Goal: Information Seeking & Learning: Learn about a topic

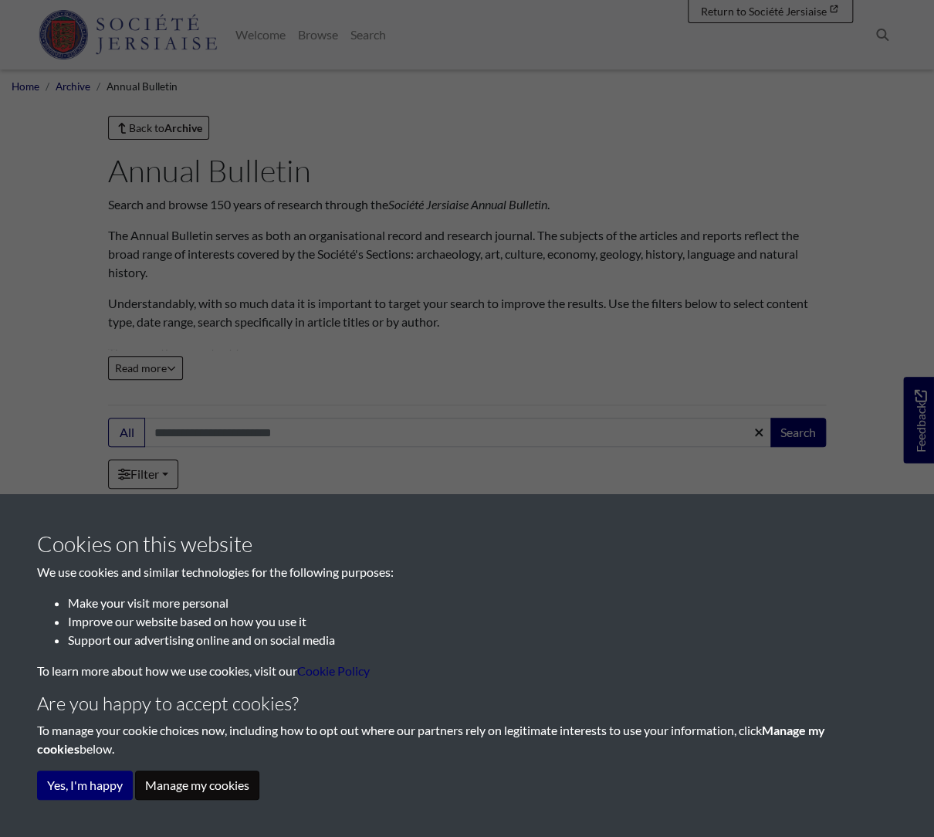
click at [157, 784] on button "Manage my cookies" at bounding box center [197, 785] width 124 height 29
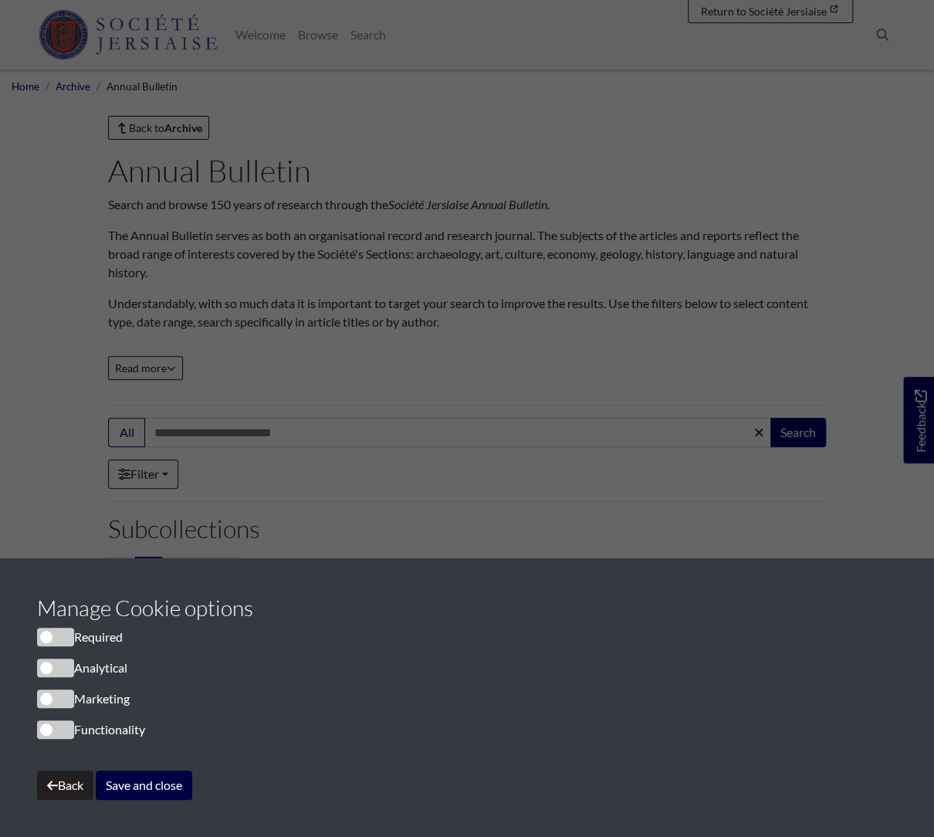
click at [142, 784] on button "Save and close" at bounding box center [144, 785] width 97 height 29
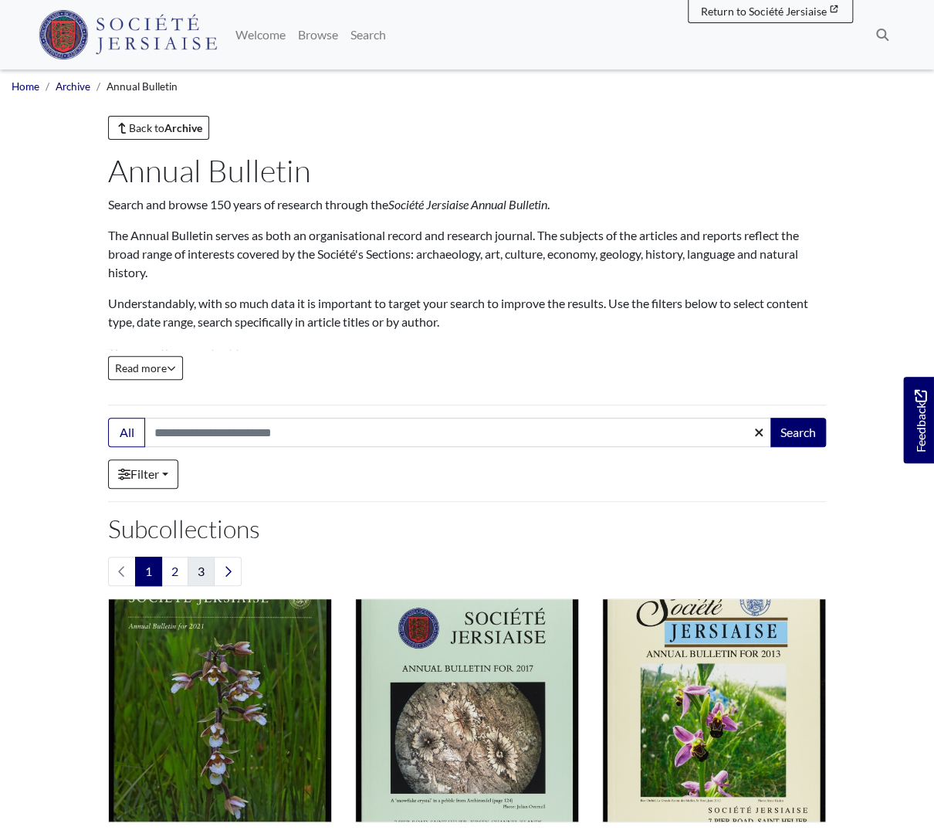
click at [201, 578] on link "3" at bounding box center [201, 571] width 27 height 29
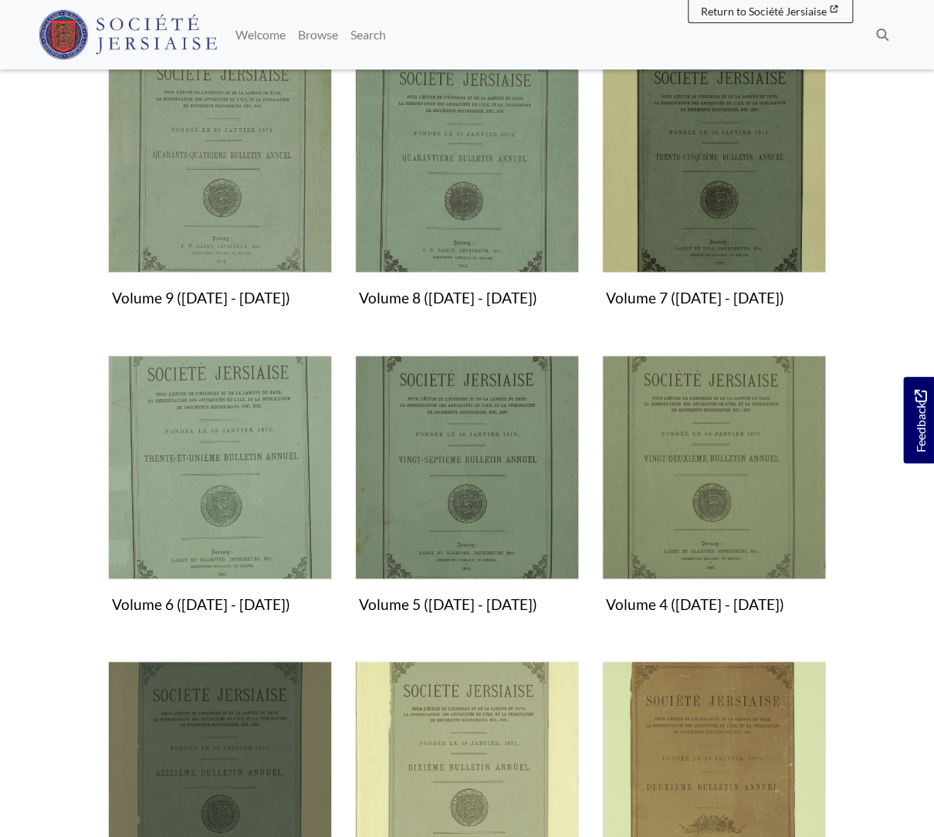
scroll to position [496, 0]
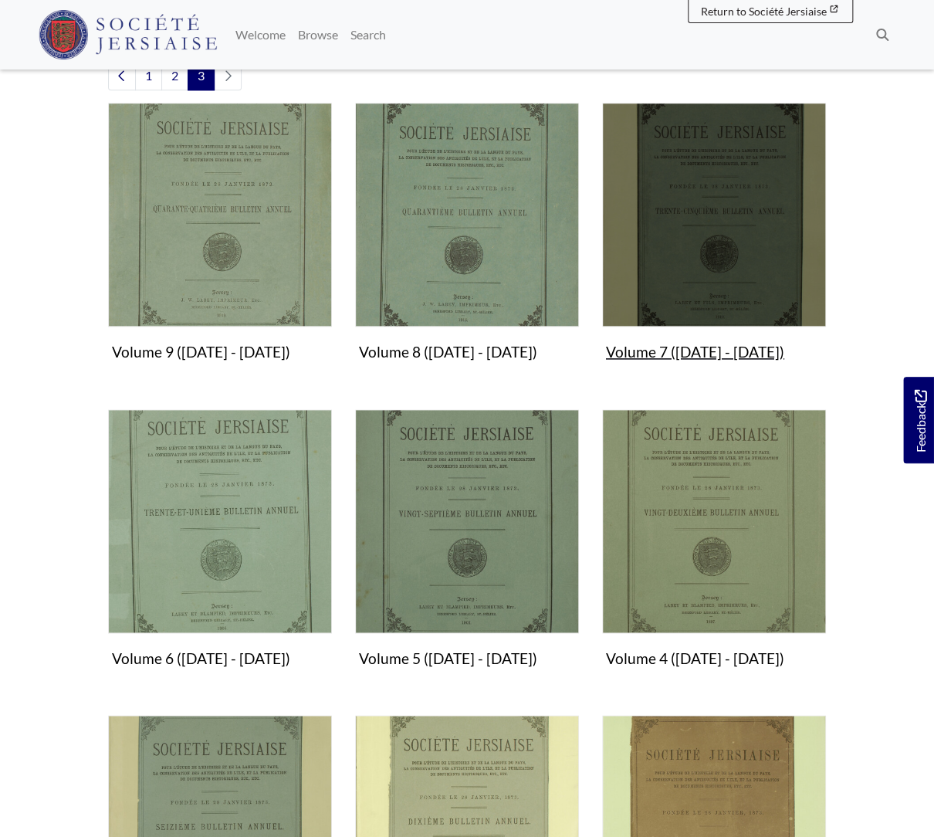
click at [731, 212] on img "Subcollection" at bounding box center [714, 215] width 224 height 224
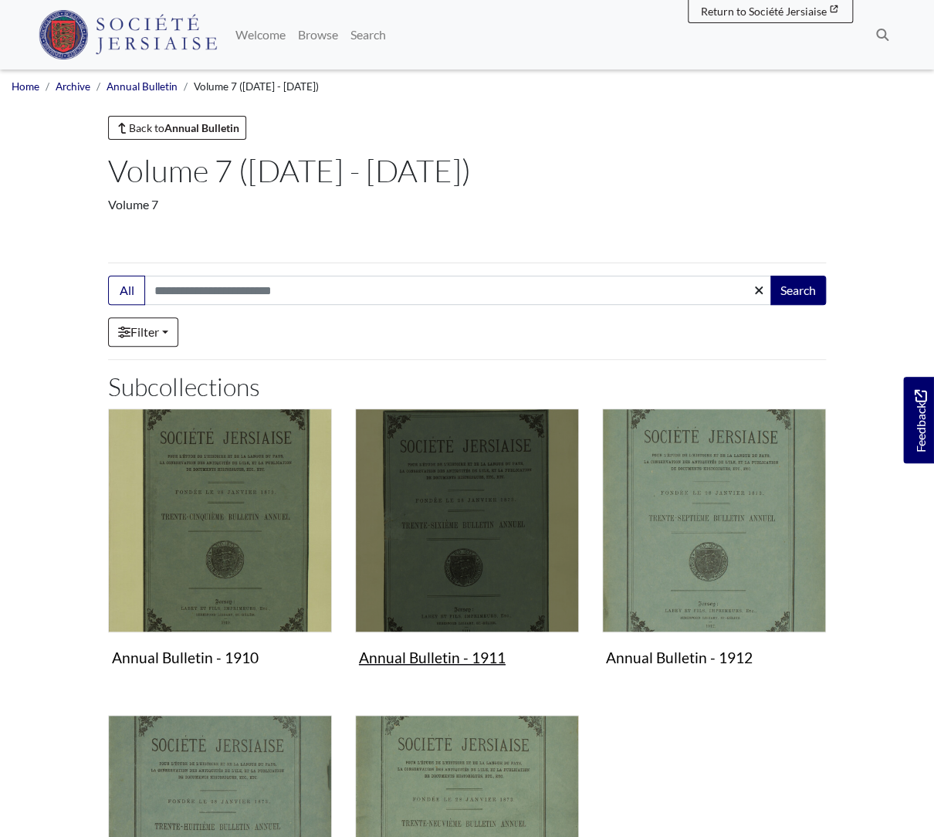
click at [454, 516] on img "Subcollection" at bounding box center [467, 521] width 224 height 224
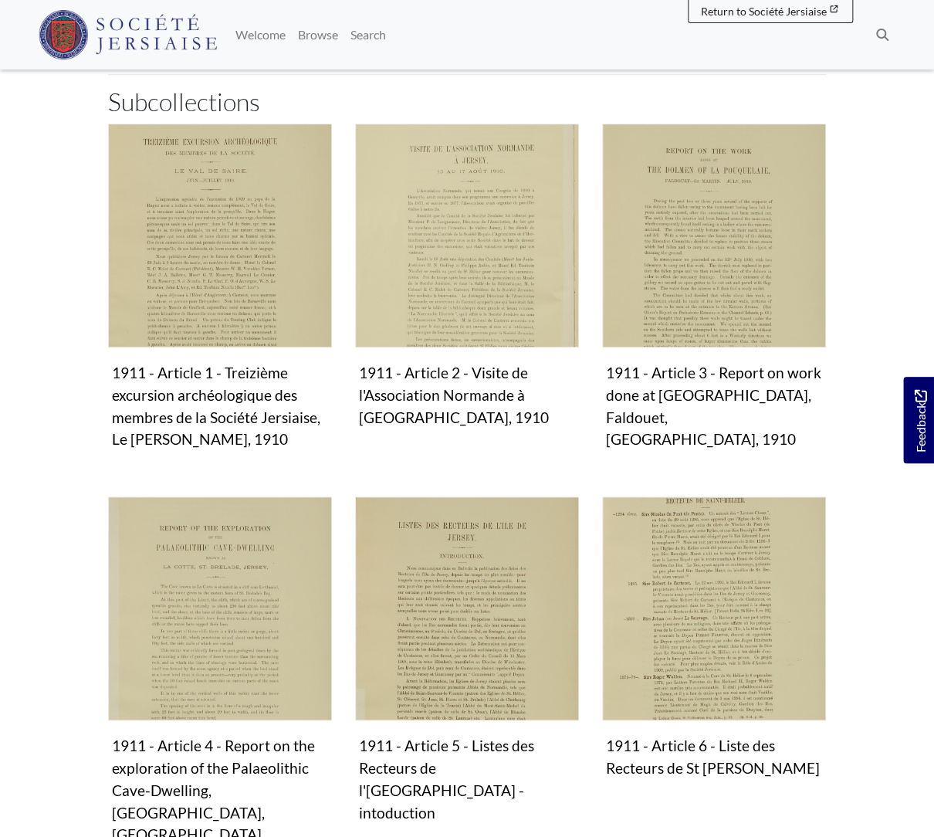
scroll to position [273, 0]
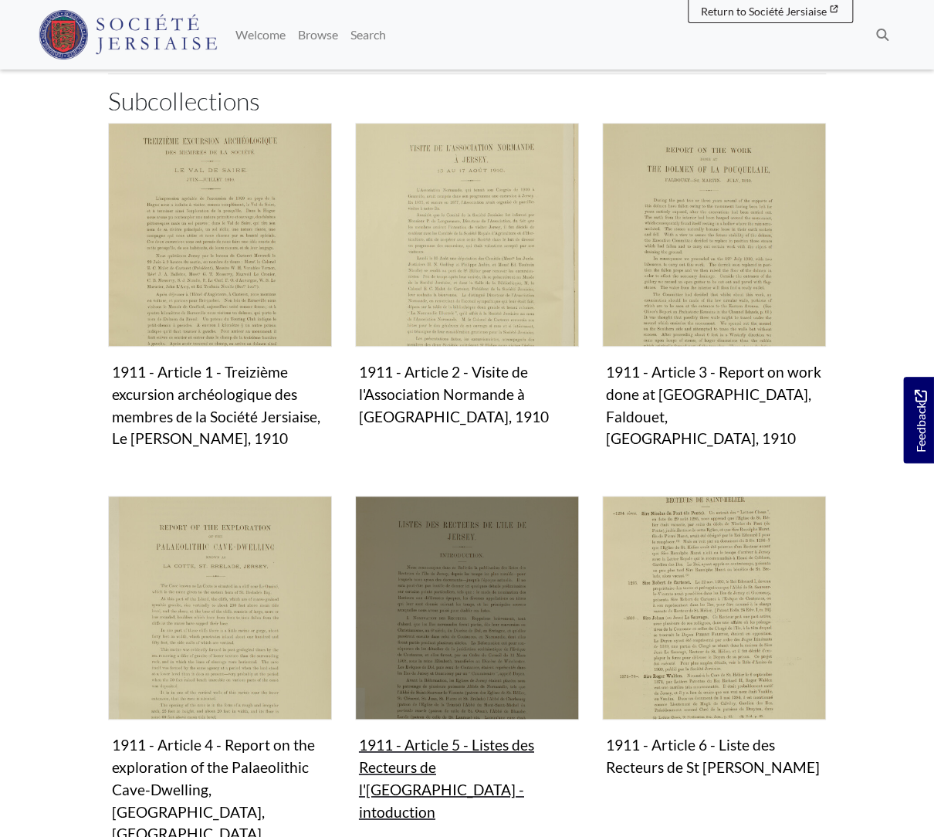
click at [456, 557] on img "Subcollection" at bounding box center [467, 608] width 224 height 224
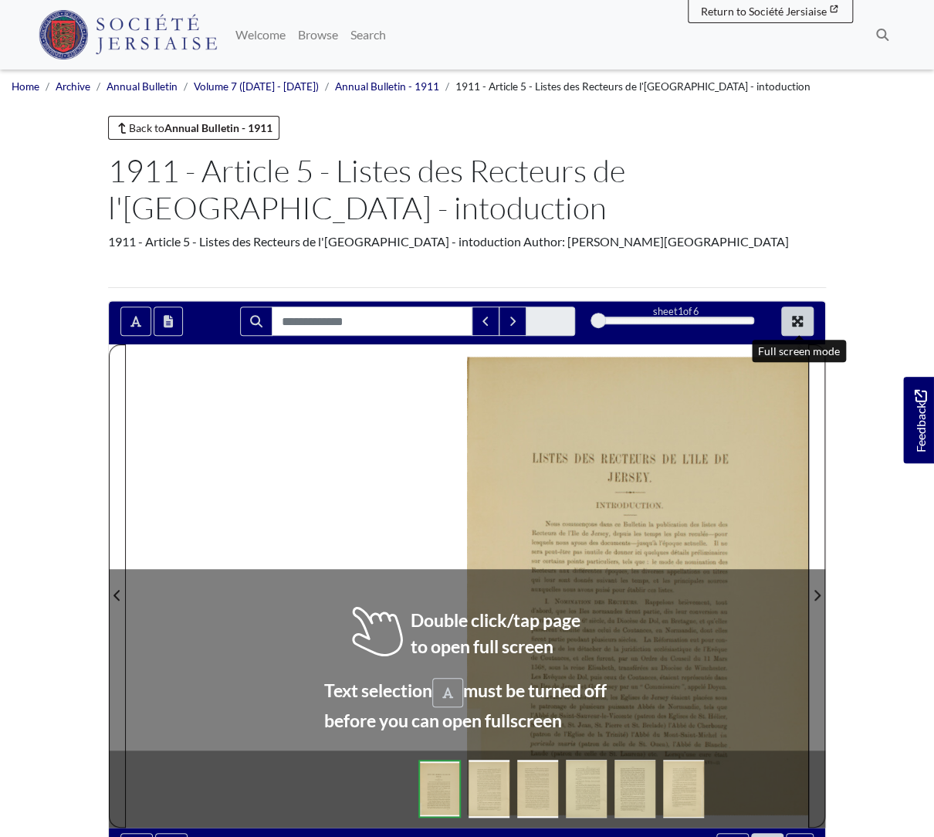
click at [802, 324] on icon "Full screen mode" at bounding box center [797, 321] width 11 height 11
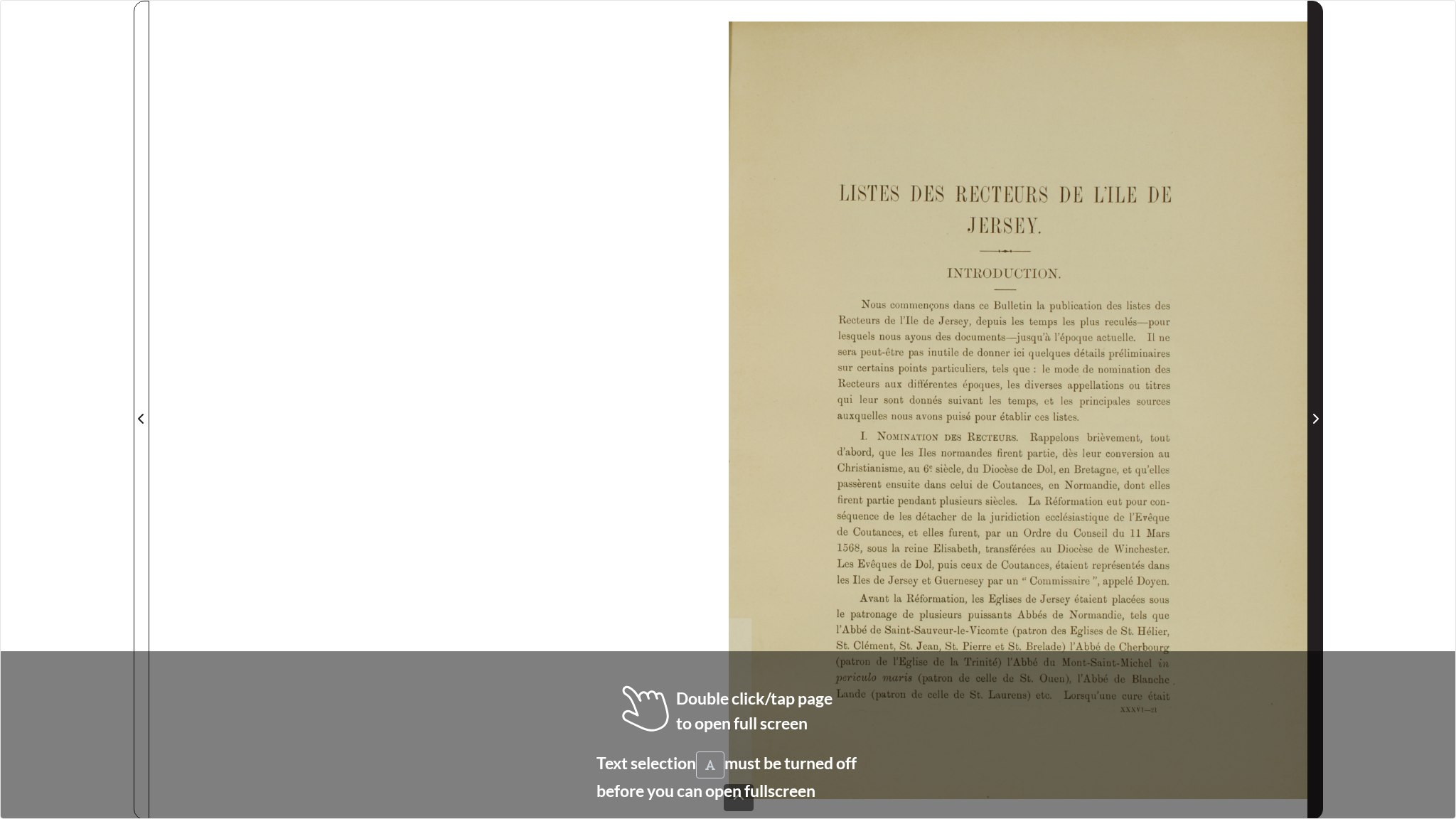
click at [860, 418] on icon "Next Page" at bounding box center [1315, 419] width 7 height 11
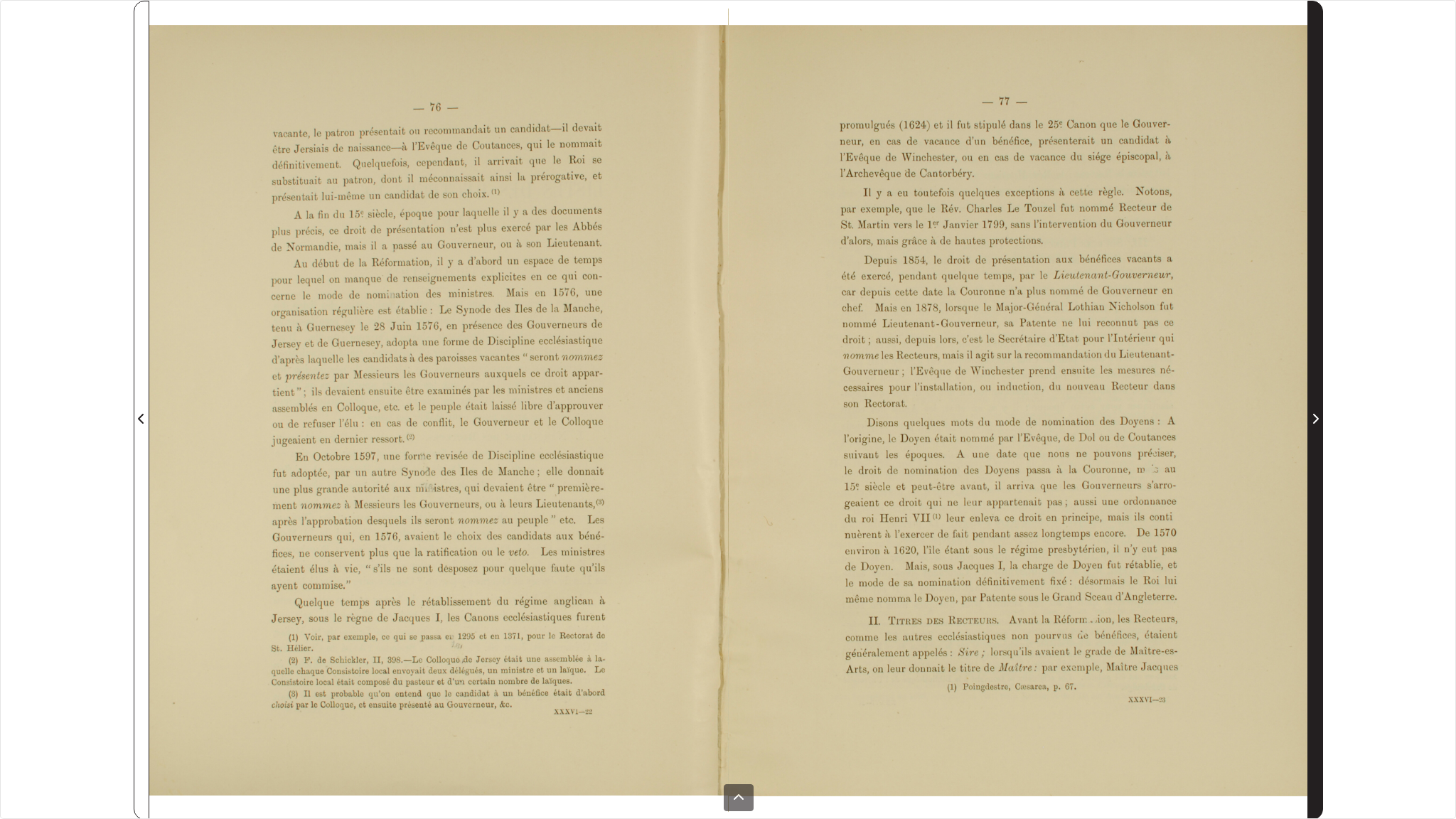
click at [860, 418] on icon "Next Page" at bounding box center [1315, 419] width 7 height 11
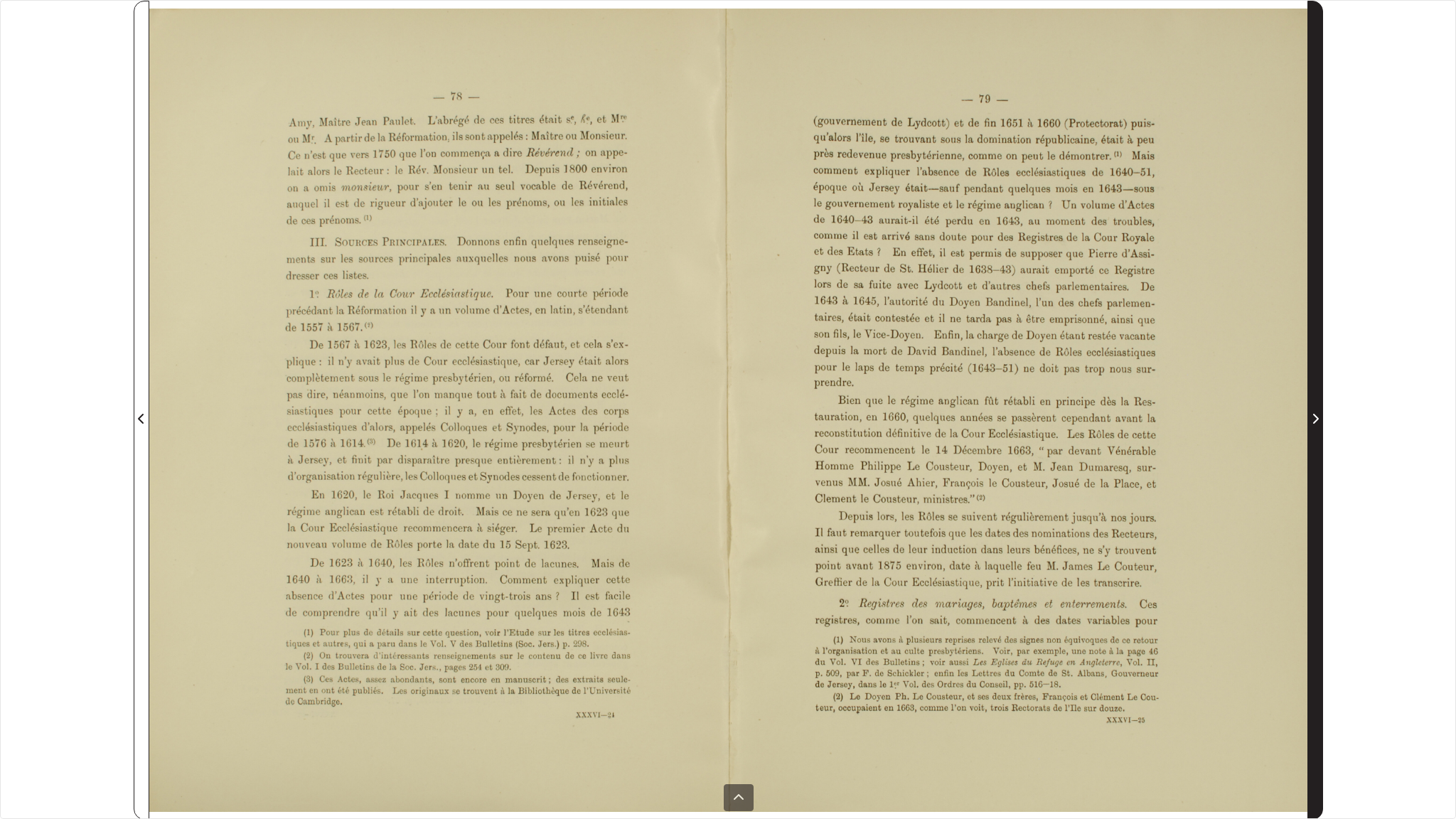
click at [860, 418] on icon "Next Page" at bounding box center [1315, 419] width 7 height 11
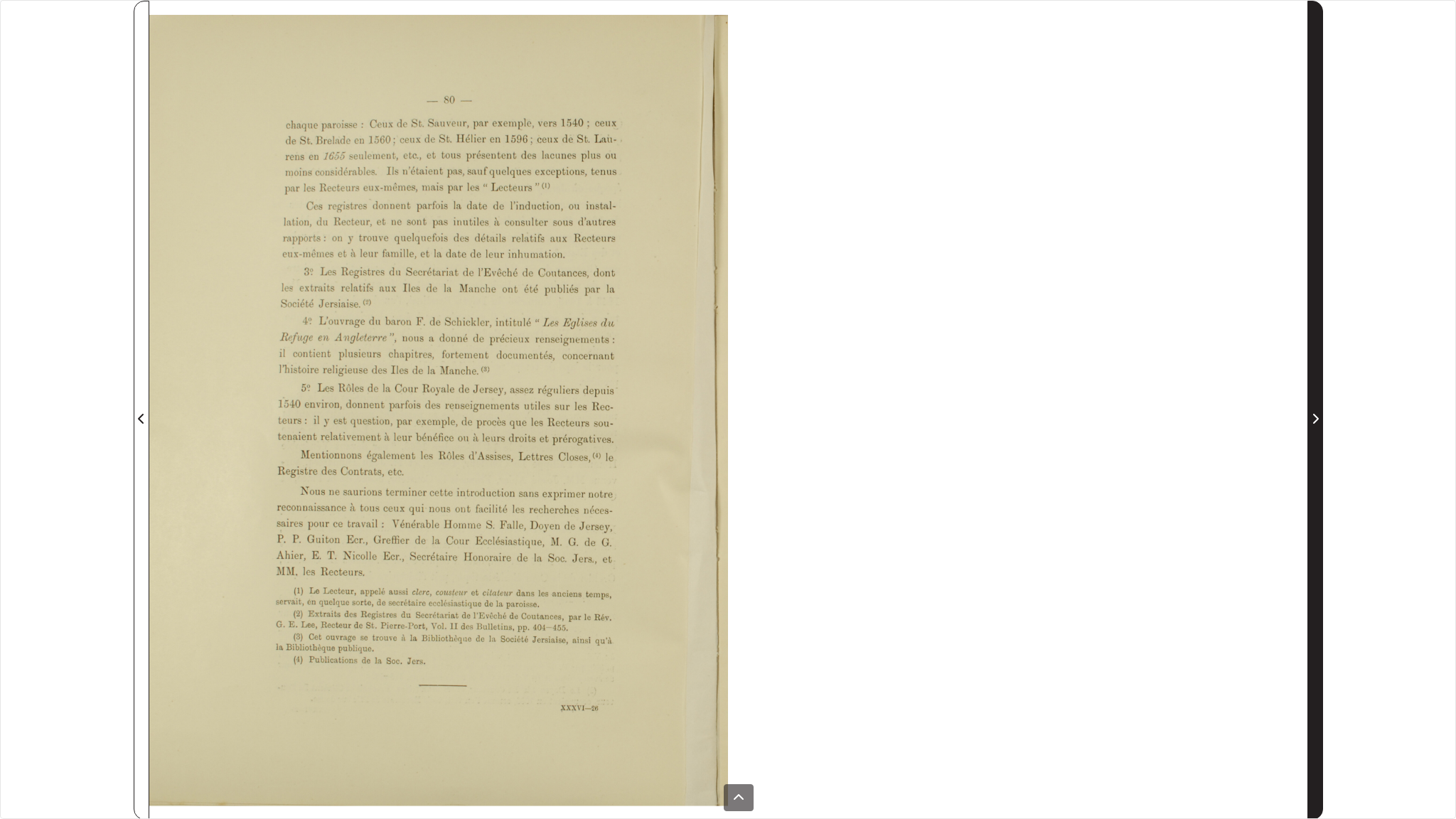
click at [860, 418] on icon "Next Page" at bounding box center [1315, 419] width 7 height 11
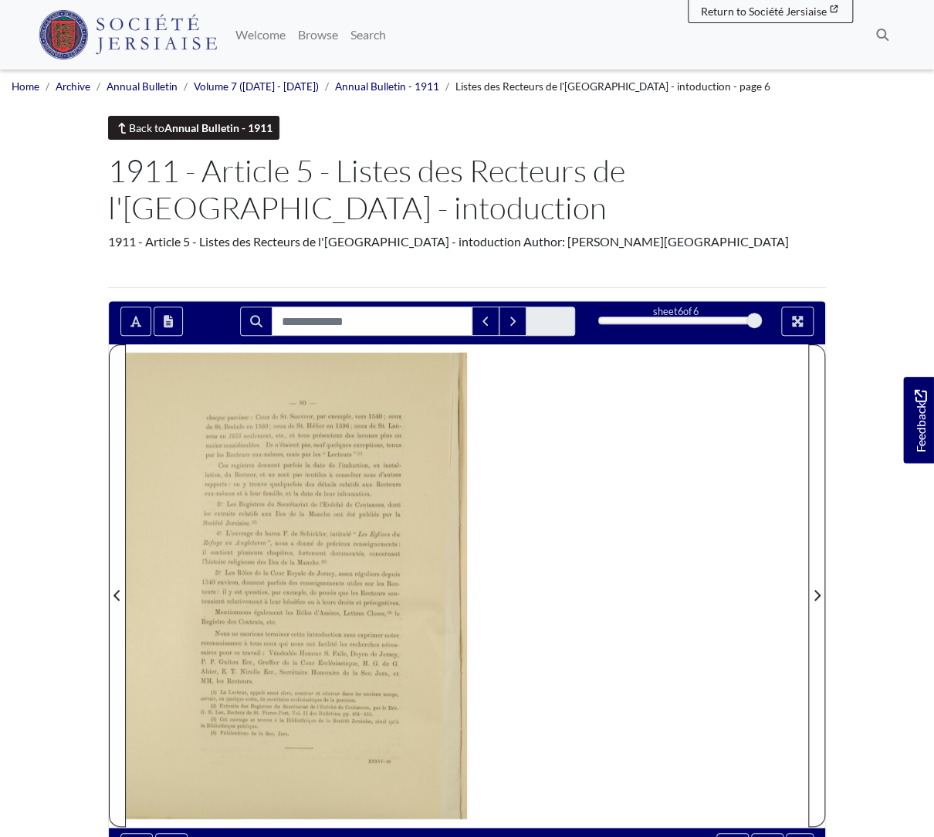
click at [187, 124] on strong "Annual Bulletin - 1911" at bounding box center [218, 127] width 108 height 13
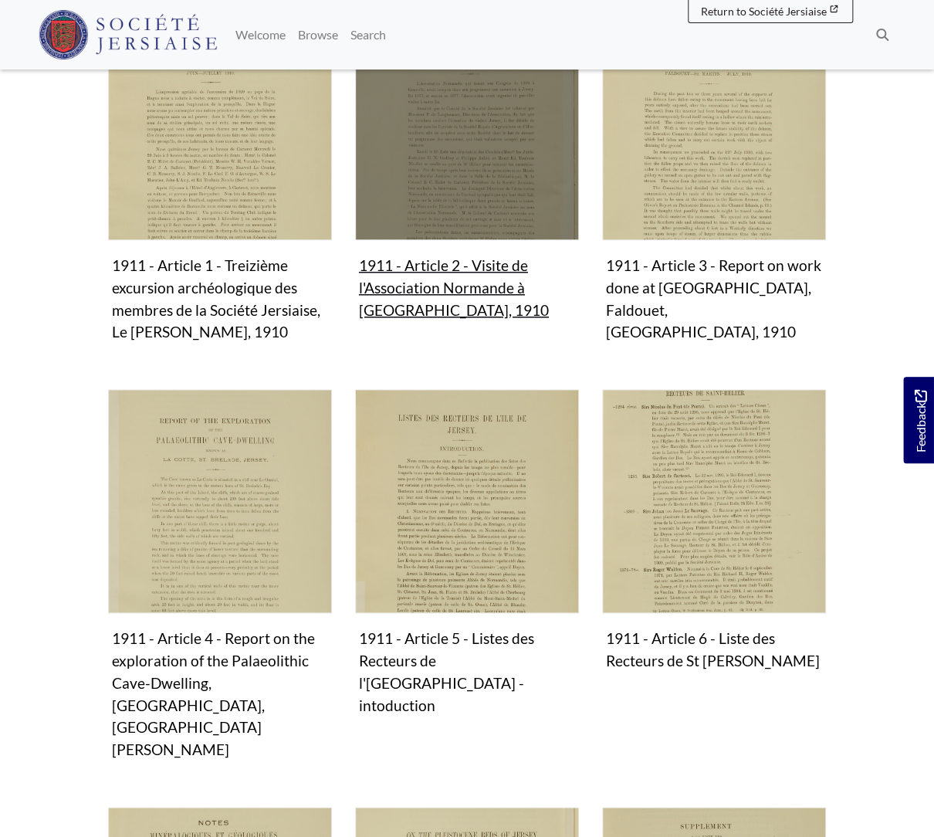
scroll to position [388, 0]
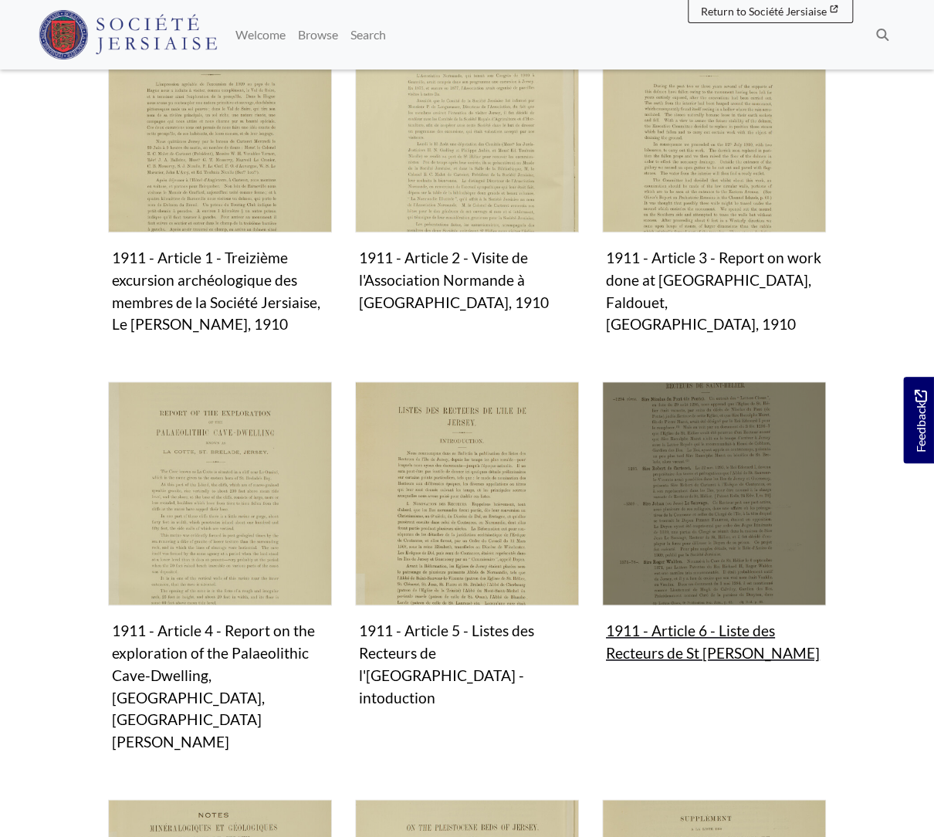
click at [700, 461] on img "Subcollection" at bounding box center [714, 493] width 224 height 224
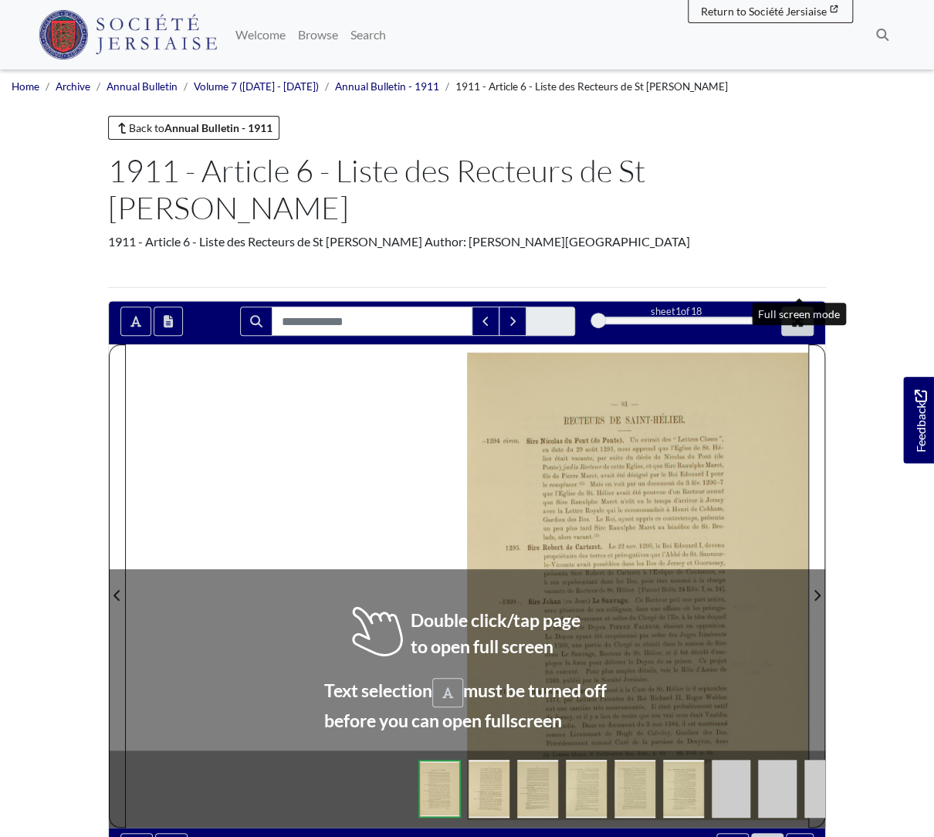
click at [801, 316] on icon "Full screen mode" at bounding box center [797, 321] width 11 height 11
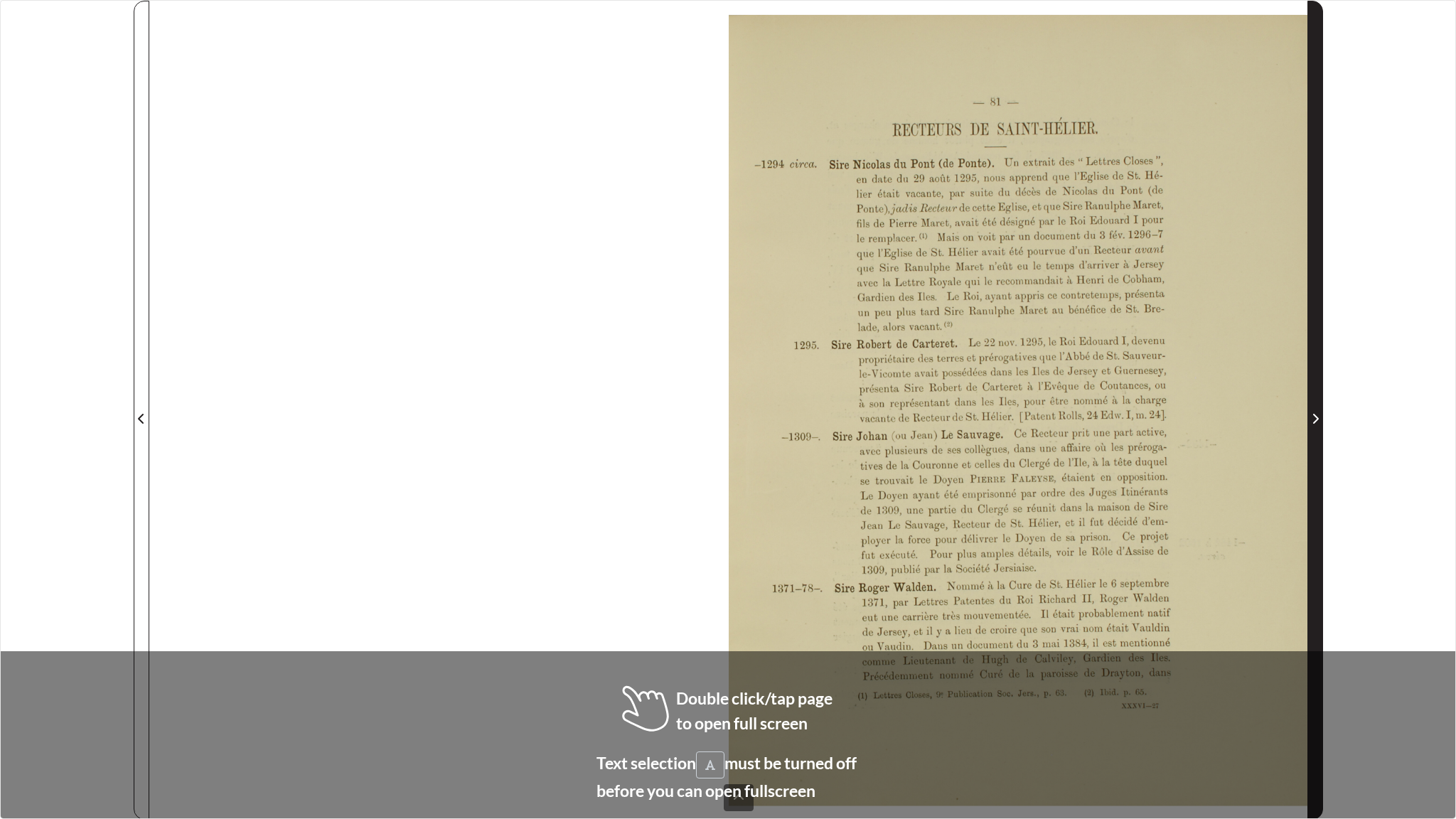
click at [860, 421] on icon "Next Page" at bounding box center [1315, 419] width 7 height 11
